Goal: Task Accomplishment & Management: Complete application form

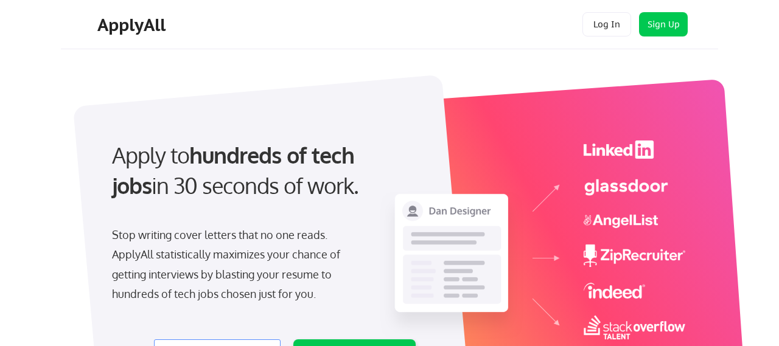
scroll to position [208, 0]
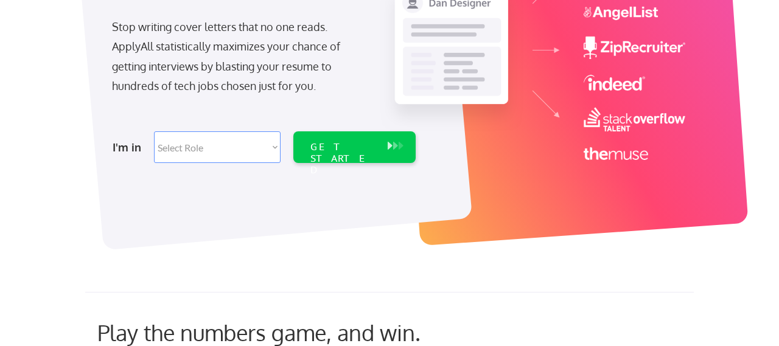
click at [246, 158] on select "Select Role Software Engineering Product Management Customer Success Sales UI/U…" at bounding box center [217, 148] width 127 height 32
select select ""marketing___comms""
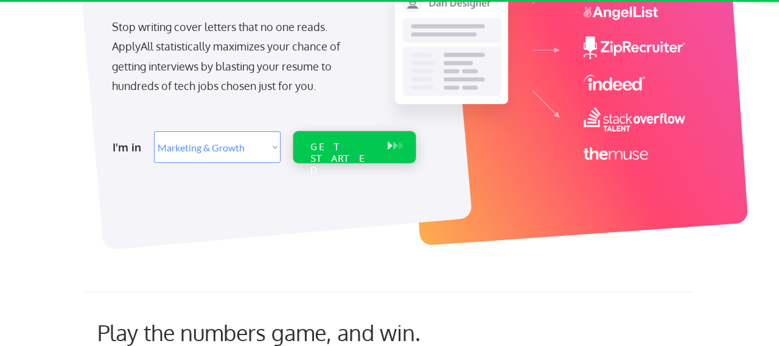
click at [377, 149] on div "GET STARTED" at bounding box center [342, 148] width 77 height 32
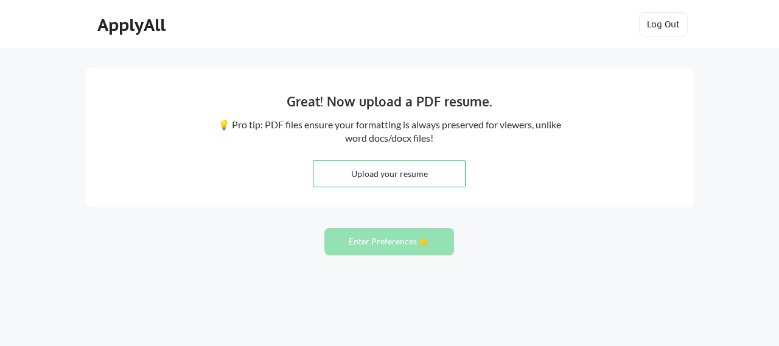
click at [390, 167] on input "file" at bounding box center [390, 174] width 152 height 26
type input "C:\fakepath\Phinneus_Dagenbach_Resume_.pdf"
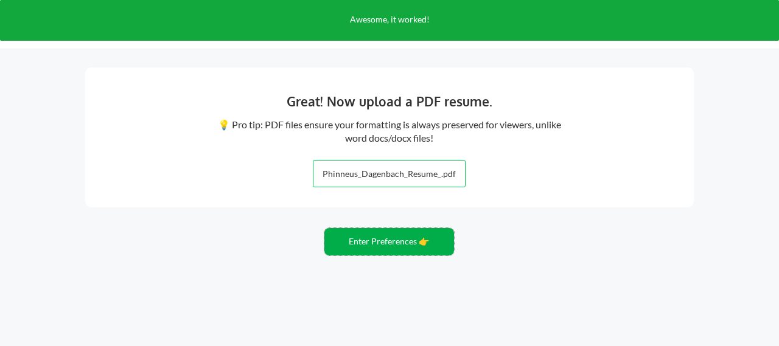
click at [424, 242] on button "Enter Preferences 👉" at bounding box center [390, 241] width 130 height 27
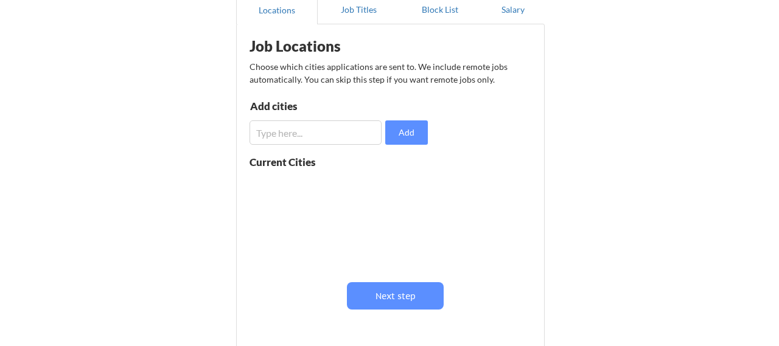
scroll to position [64, 0]
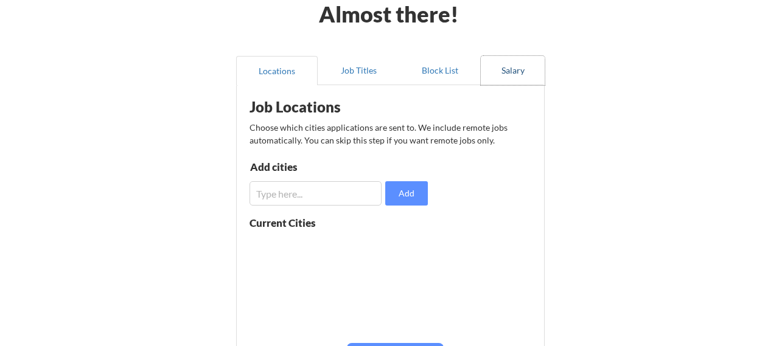
click at [508, 79] on button "Salary" at bounding box center [513, 70] width 64 height 29
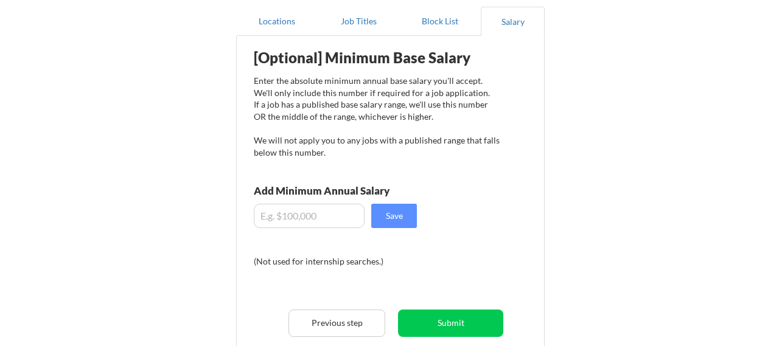
scroll to position [123, 0]
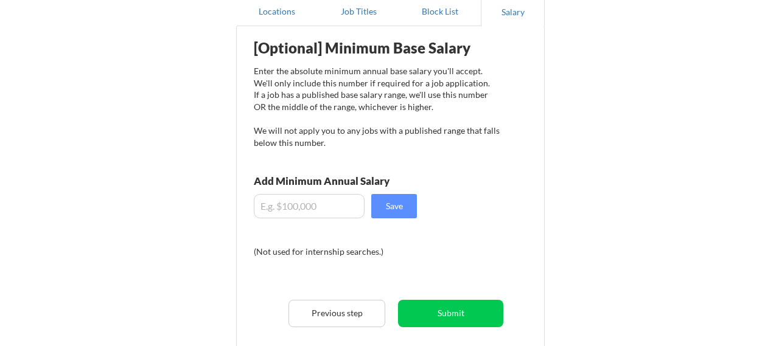
click at [318, 205] on input "input" at bounding box center [309, 206] width 111 height 24
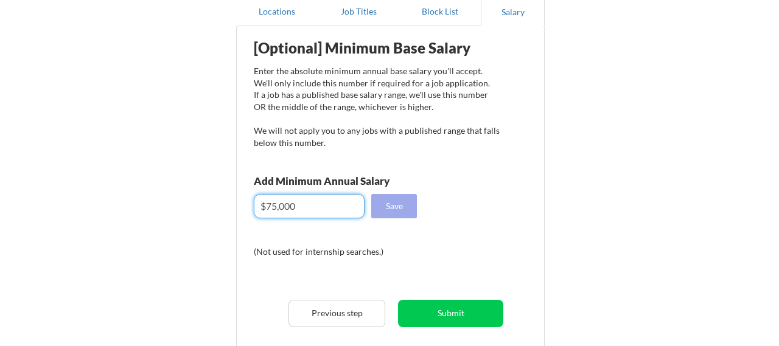
type input "$75,000"
click at [399, 209] on button "Save" at bounding box center [394, 206] width 46 height 24
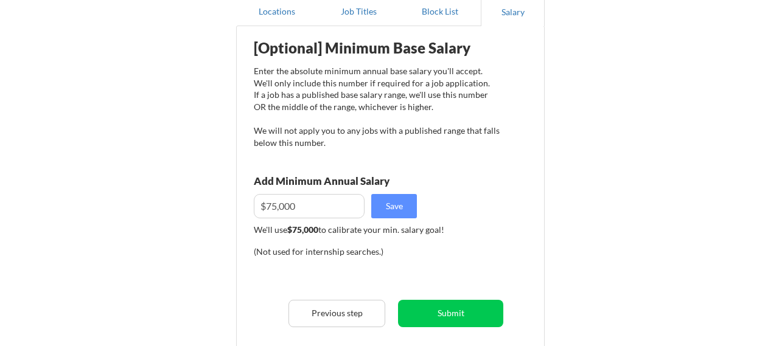
scroll to position [96, 0]
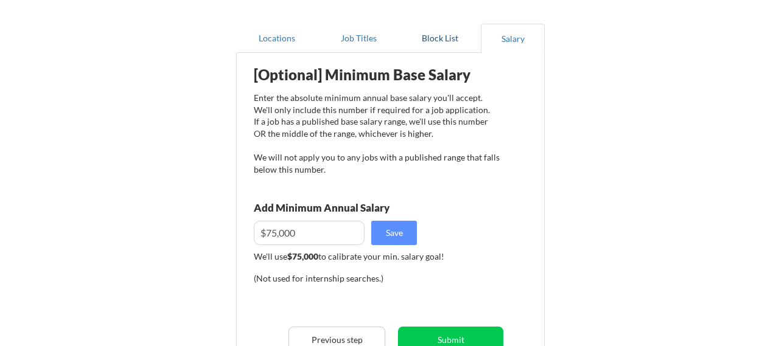
click at [427, 47] on button "Block List" at bounding box center [440, 38] width 82 height 29
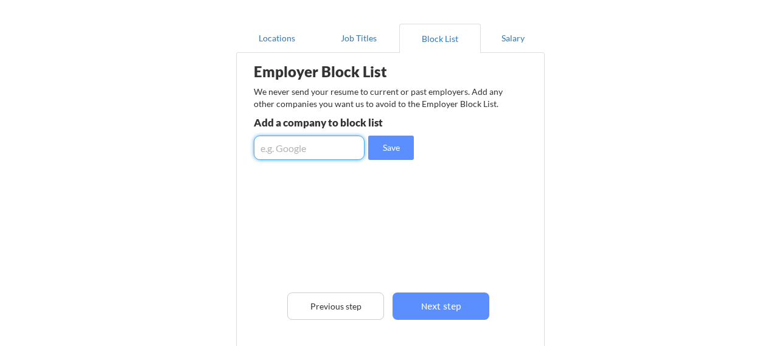
click at [291, 150] on input "input" at bounding box center [309, 148] width 111 height 24
type input "quince"
click at [384, 155] on button "Save" at bounding box center [391, 148] width 46 height 24
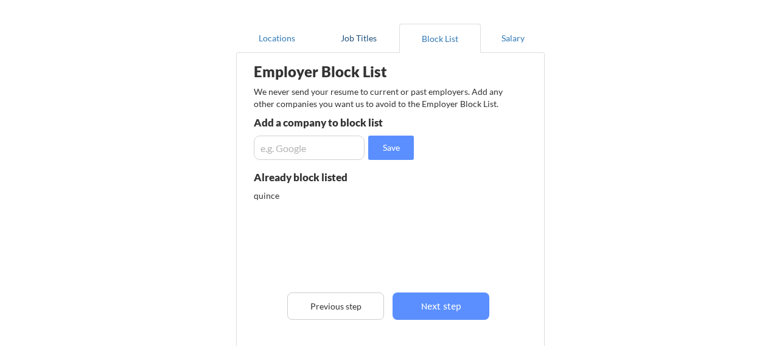
click at [373, 46] on button "Job Titles" at bounding box center [359, 38] width 82 height 29
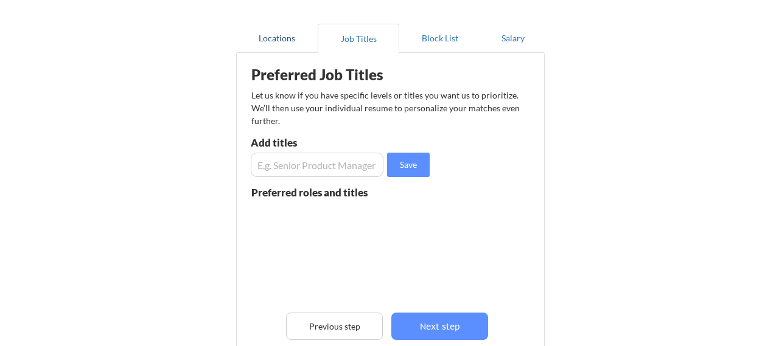
click at [298, 43] on button "Locations" at bounding box center [277, 38] width 82 height 29
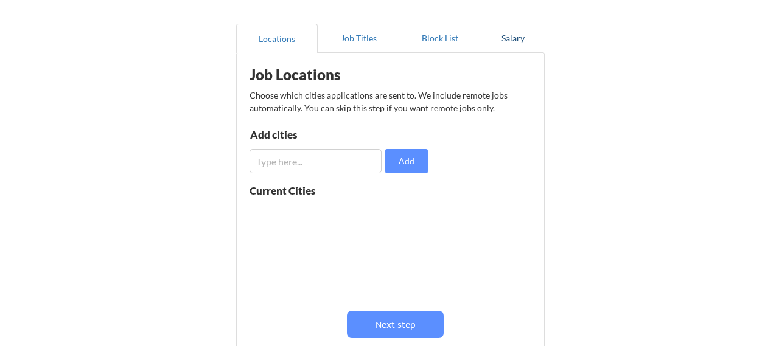
click at [508, 39] on button "Salary" at bounding box center [513, 38] width 64 height 29
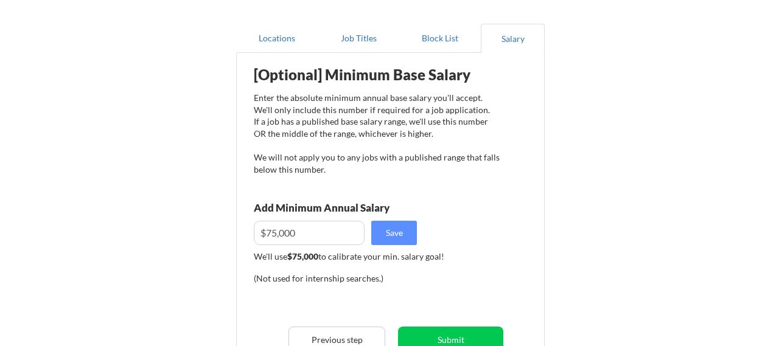
scroll to position [136, 0]
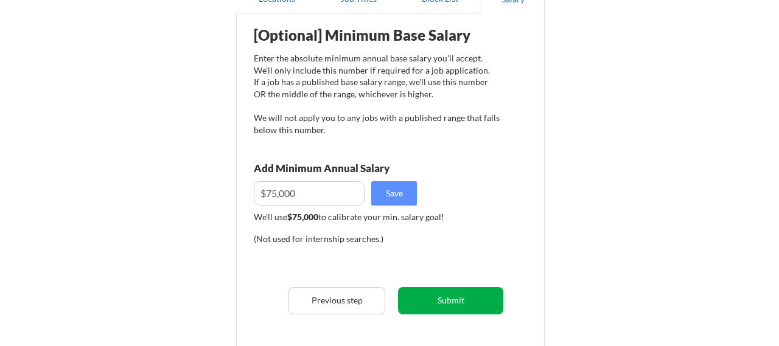
click at [451, 290] on button "Submit" at bounding box center [450, 300] width 105 height 27
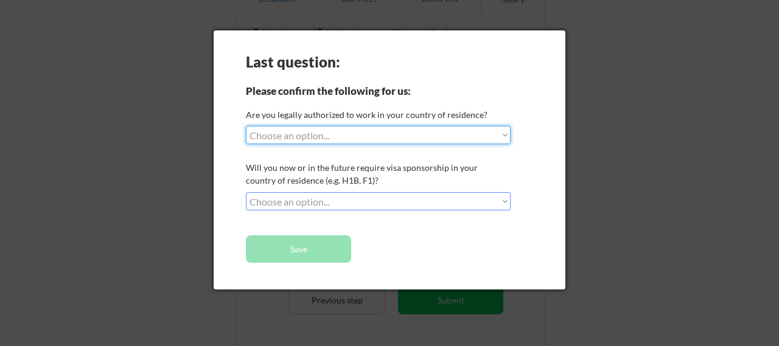
click at [376, 137] on select "Choose an option... Yes, I am a US Citizen Yes, I am a Canadian Citizen Yes, I …" at bounding box center [378, 135] width 265 height 18
select select ""yes__i_am_a_us_citizen""
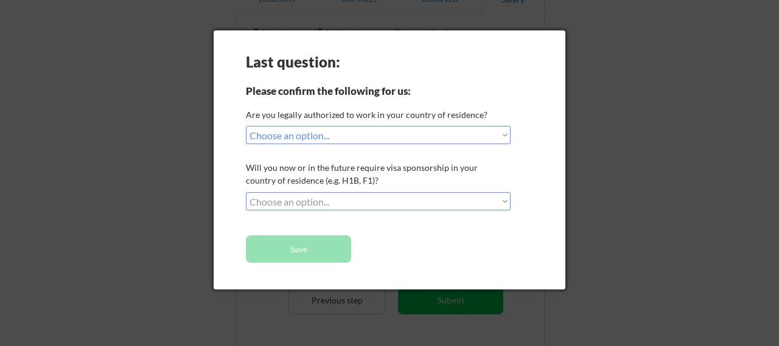
click at [348, 199] on select "Choose an option... No, I will not need sponsorship Yes, I will need sponsorship" at bounding box center [378, 201] width 265 height 18
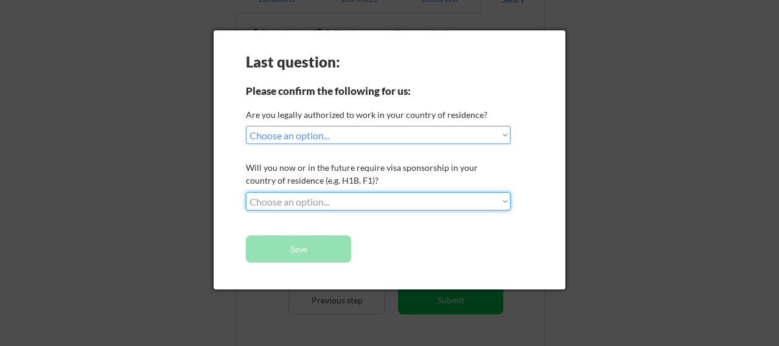
select select ""no__i_will_not_need_sponsorship""
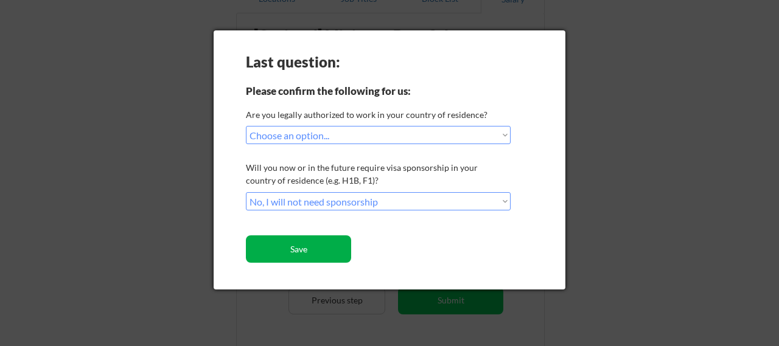
click at [307, 250] on button "Save" at bounding box center [298, 249] width 105 height 27
